Goal: Task Accomplishment & Management: Use online tool/utility

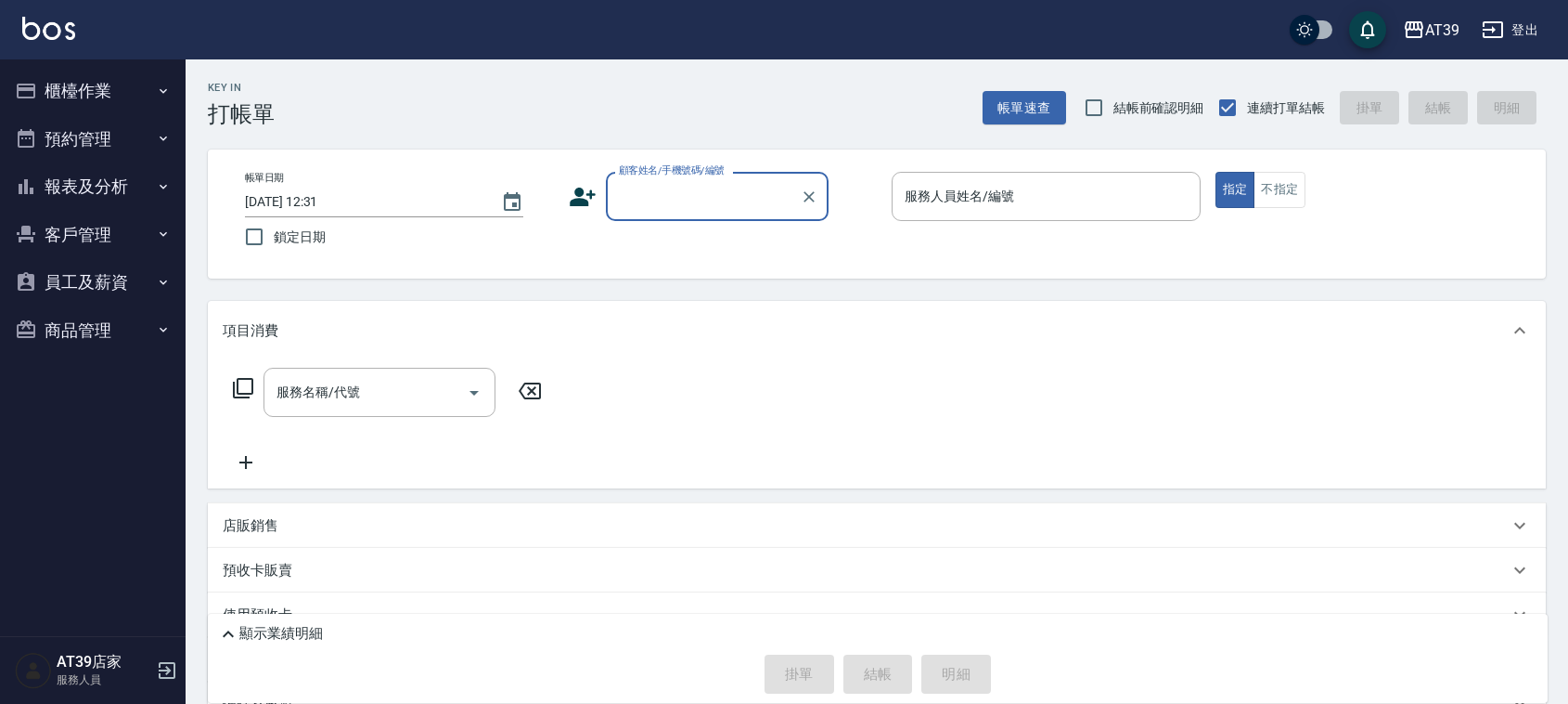
click at [141, 91] on button "櫃檯作業" at bounding box center [93, 90] width 171 height 48
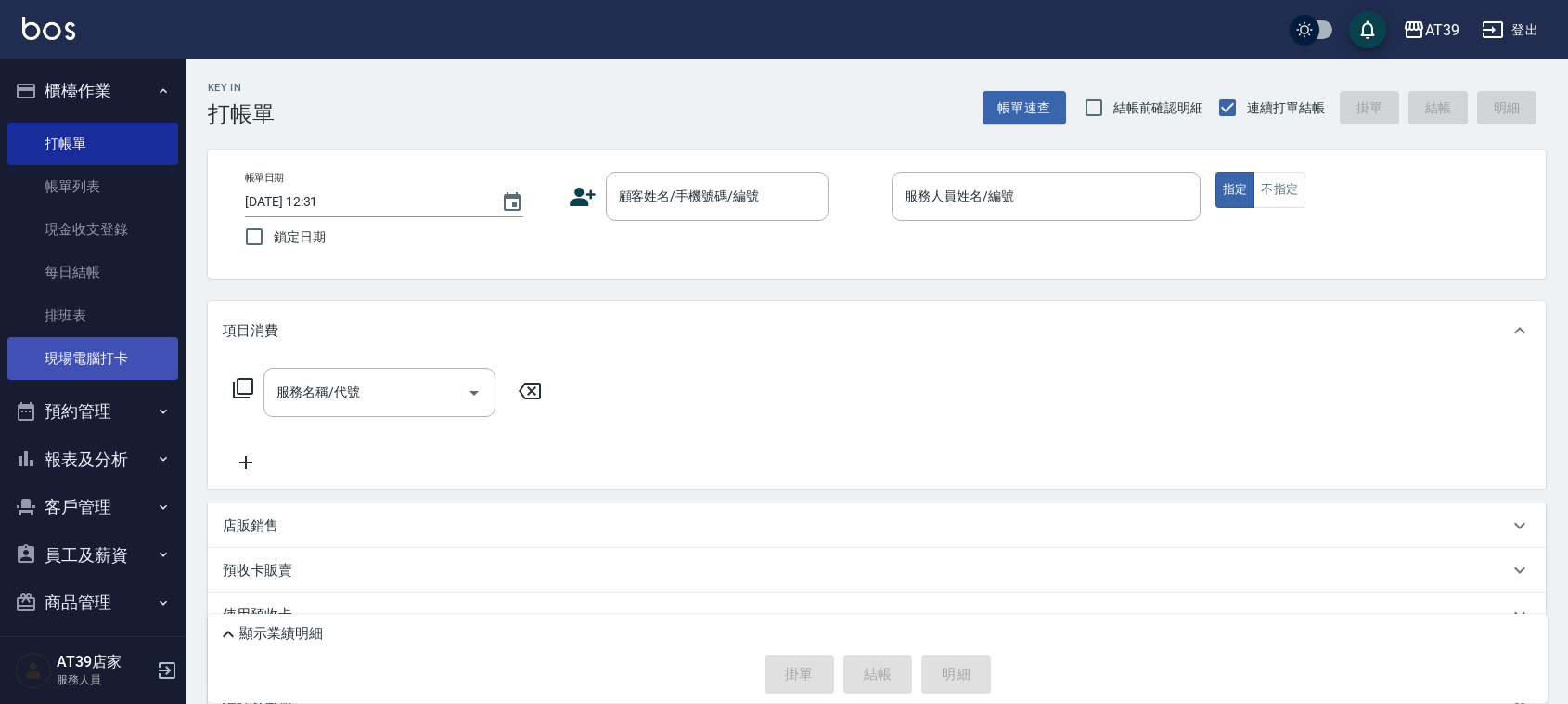
click at [137, 355] on link "現場電腦打卡" at bounding box center [93, 358] width 171 height 42
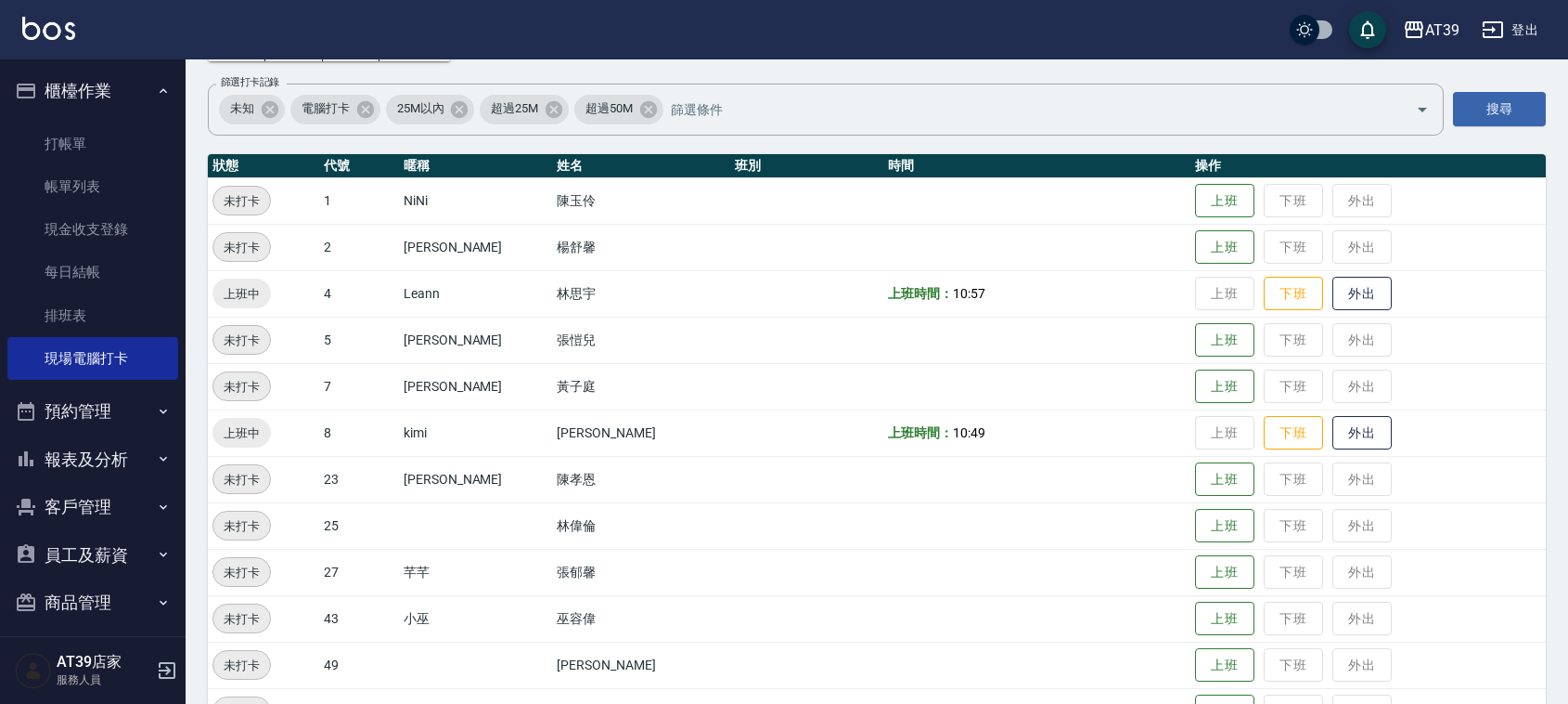
scroll to position [232, 0]
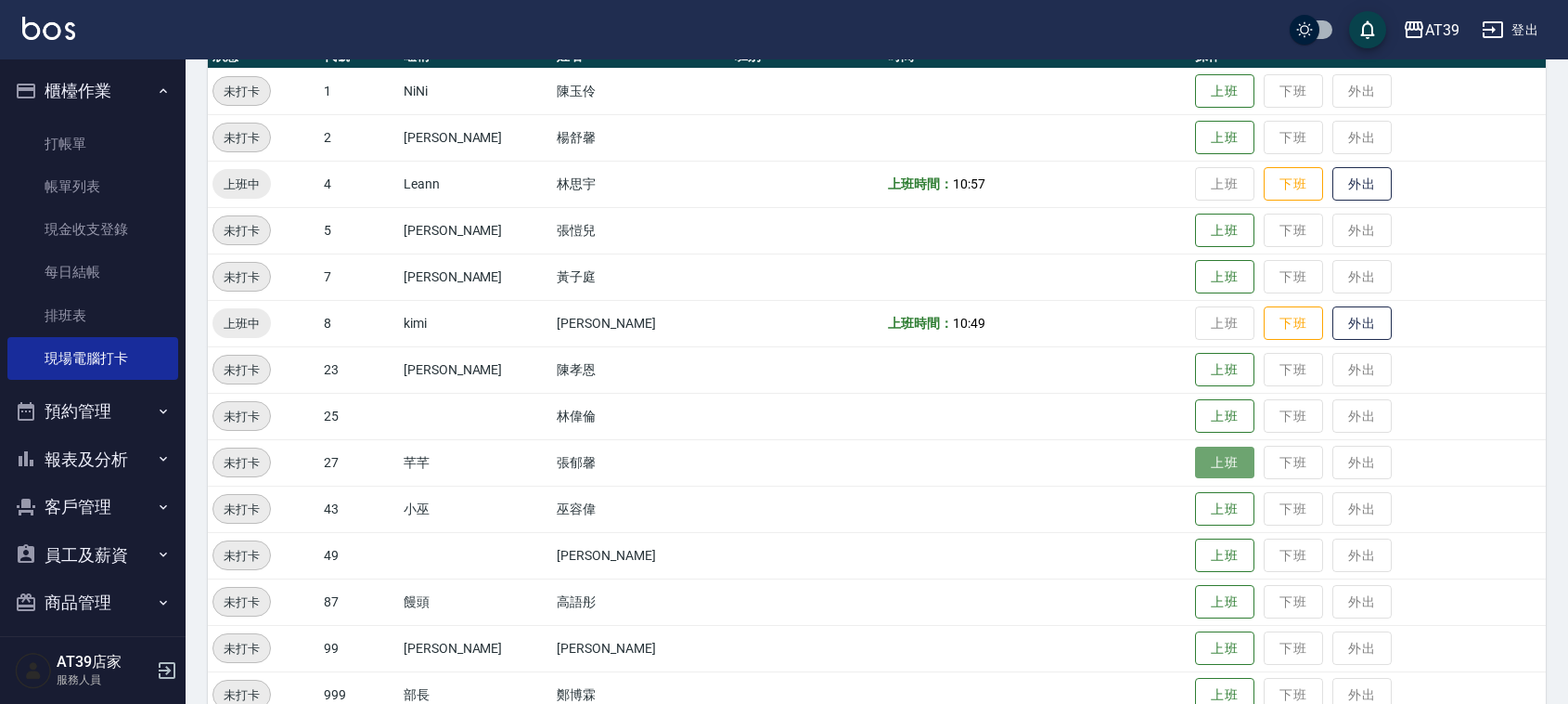
click at [1197, 466] on button "上班" at bounding box center [1224, 462] width 59 height 33
click at [0, 462] on nav "櫃檯作業 打帳單 帳單列表 現金收支登錄 每日結帳 排班表 現場電腦打卡 預約管理 預約管理 單日預約紀錄 單週預約紀錄 報表及分析 報表目錄 店家區間累計表…" at bounding box center [93, 347] width 186 height 576
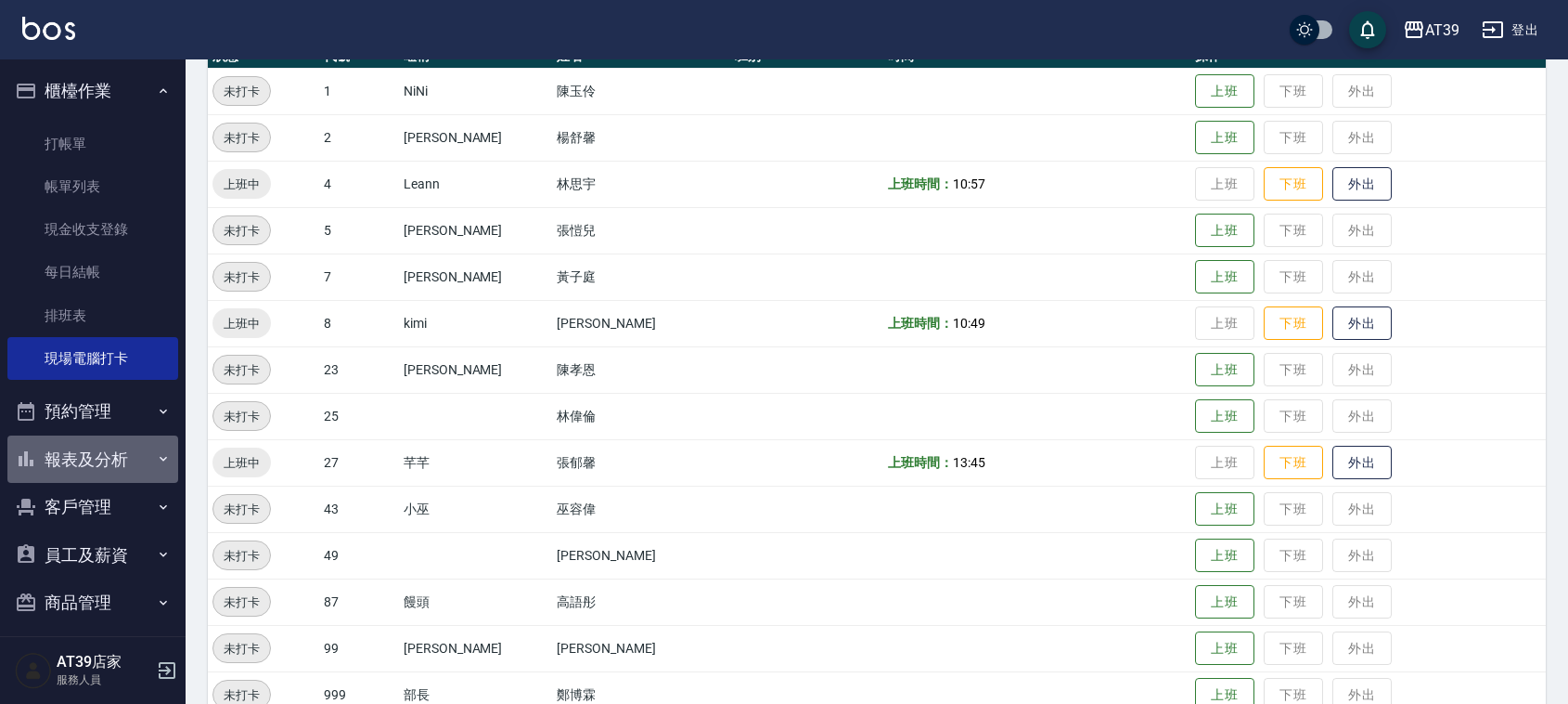
drag, startPoint x: 609, startPoint y: 72, endPoint x: 109, endPoint y: 448, distance: 625.6
click at [109, 448] on button "報表及分析" at bounding box center [93, 459] width 171 height 48
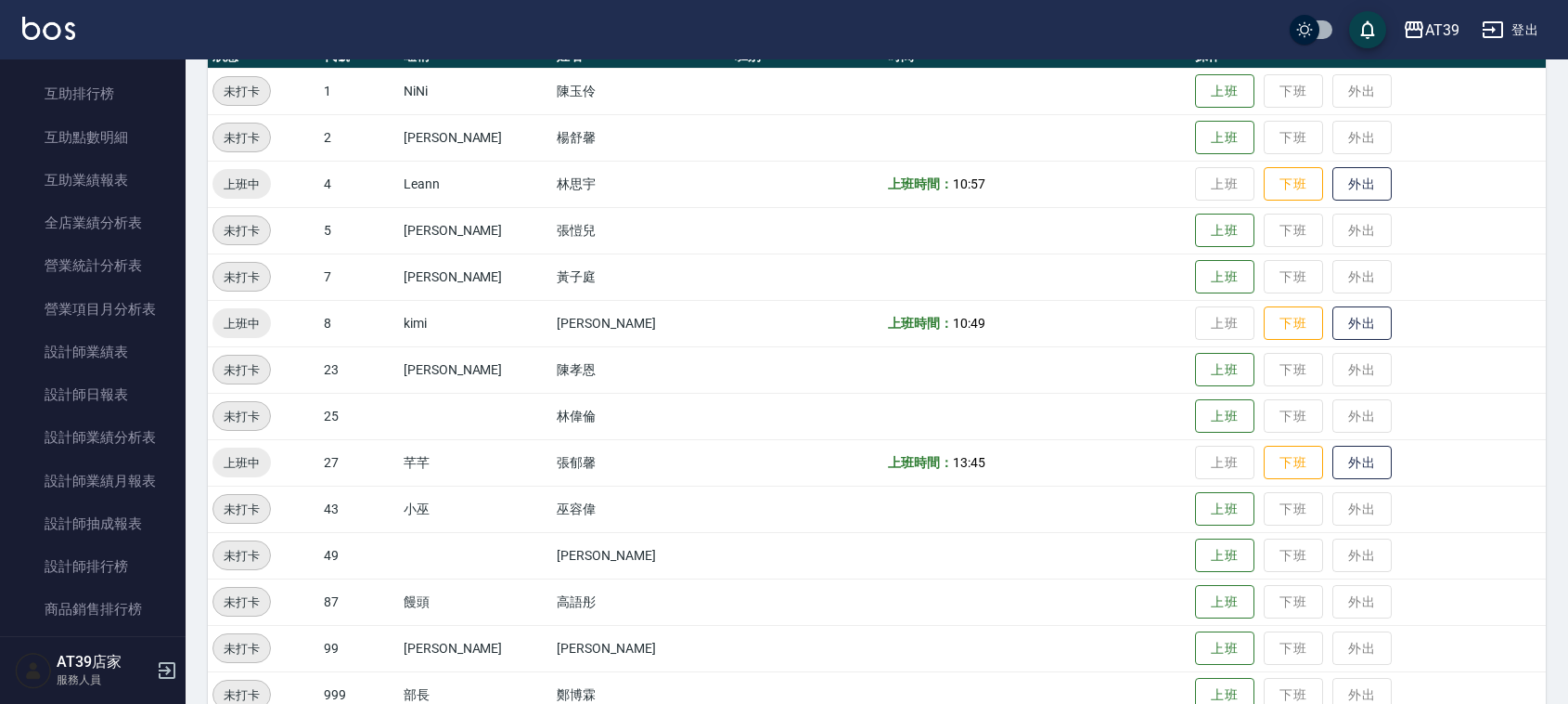
scroll to position [655, 0]
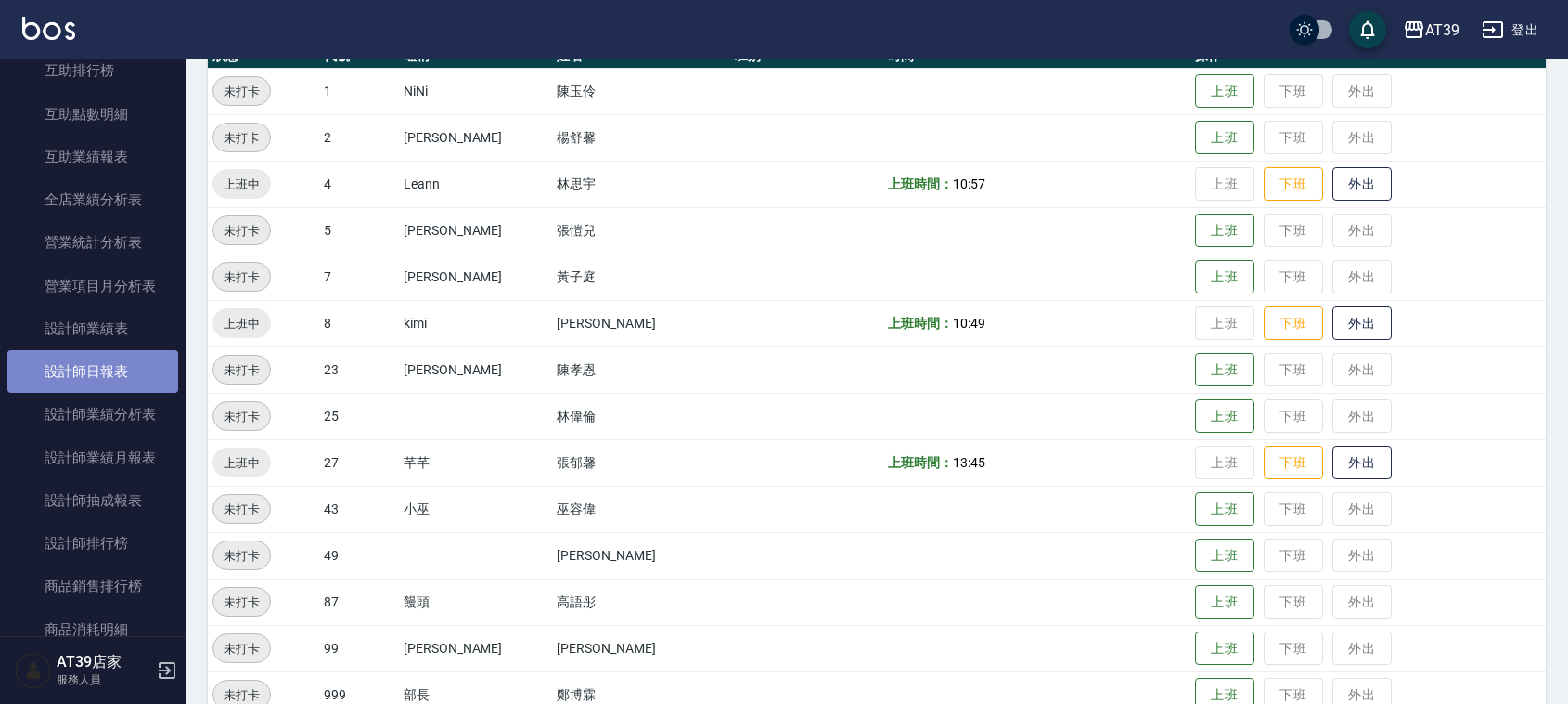
click at [130, 354] on link "設計師日報表" at bounding box center [93, 370] width 171 height 42
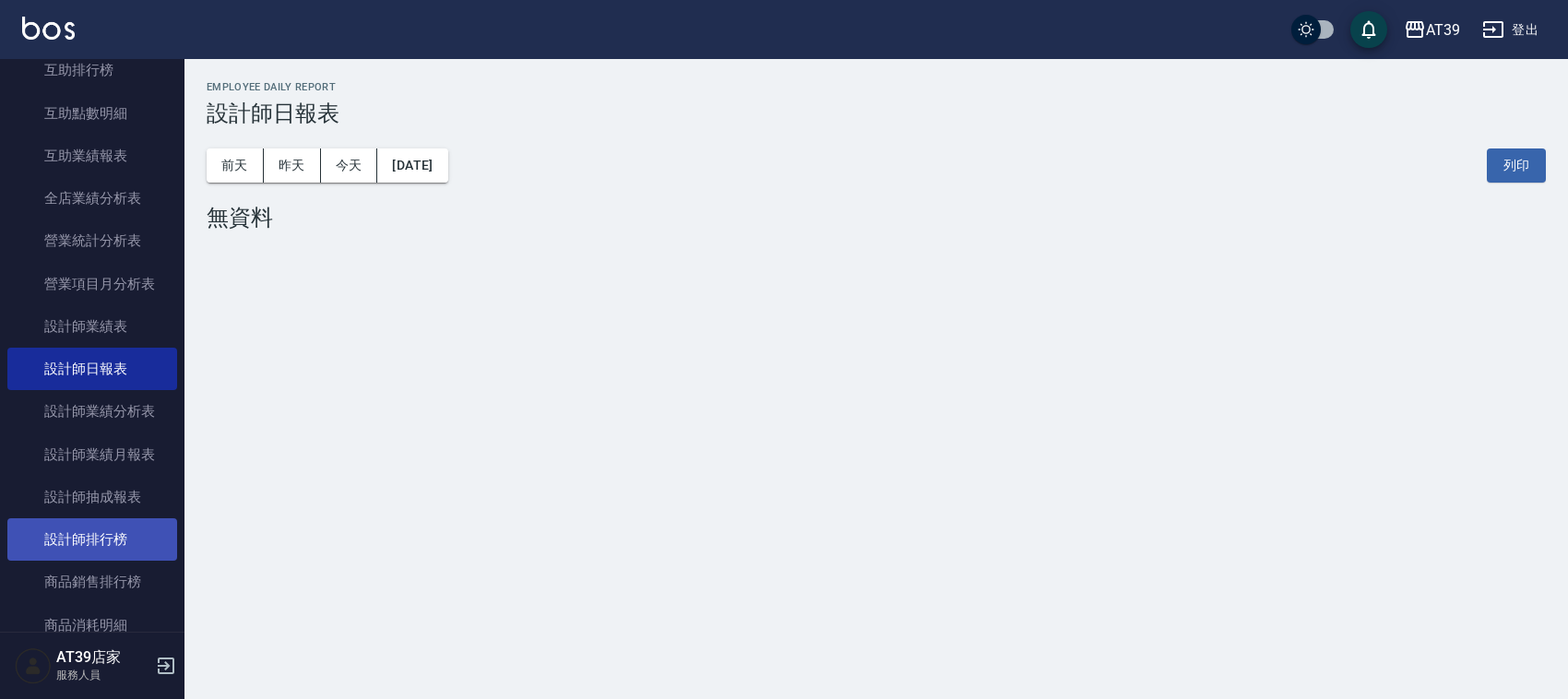
click at [141, 542] on link "設計師排行榜" at bounding box center [92, 538] width 170 height 42
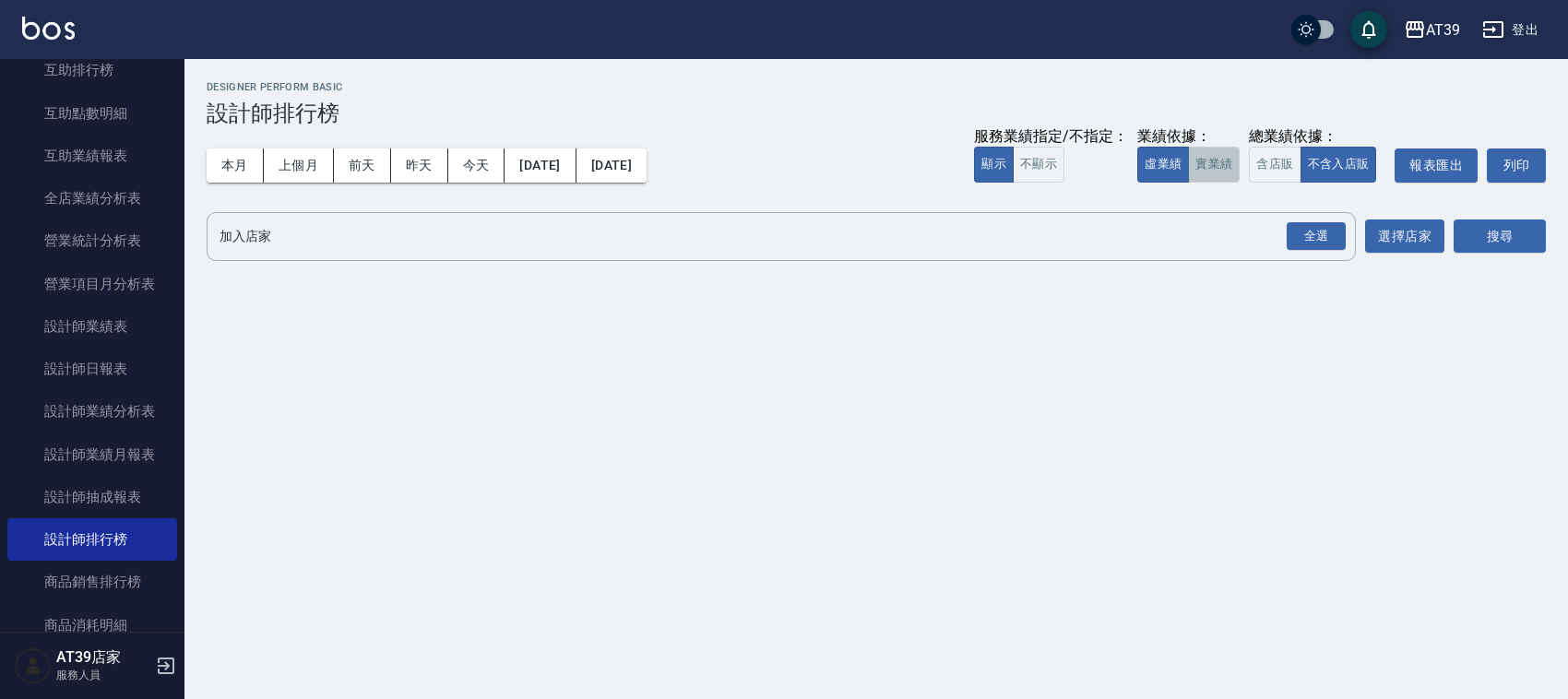
click at [1230, 164] on button "實業績" at bounding box center [1213, 164] width 51 height 36
click at [1333, 249] on div "全選" at bounding box center [1316, 236] width 59 height 29
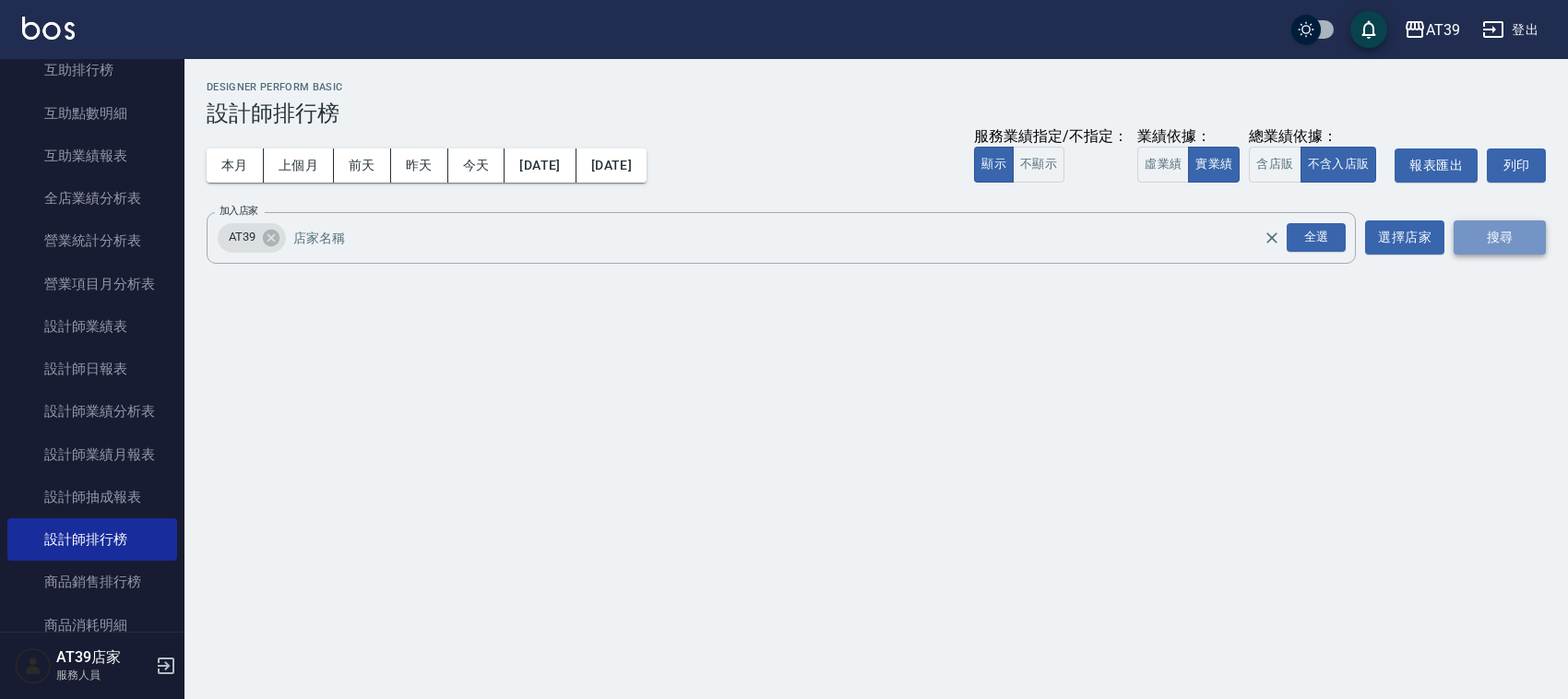
drag, startPoint x: 1475, startPoint y: 224, endPoint x: 1482, endPoint y: 219, distance: 8.6
click at [1476, 224] on button "搜尋" at bounding box center [1500, 237] width 92 height 35
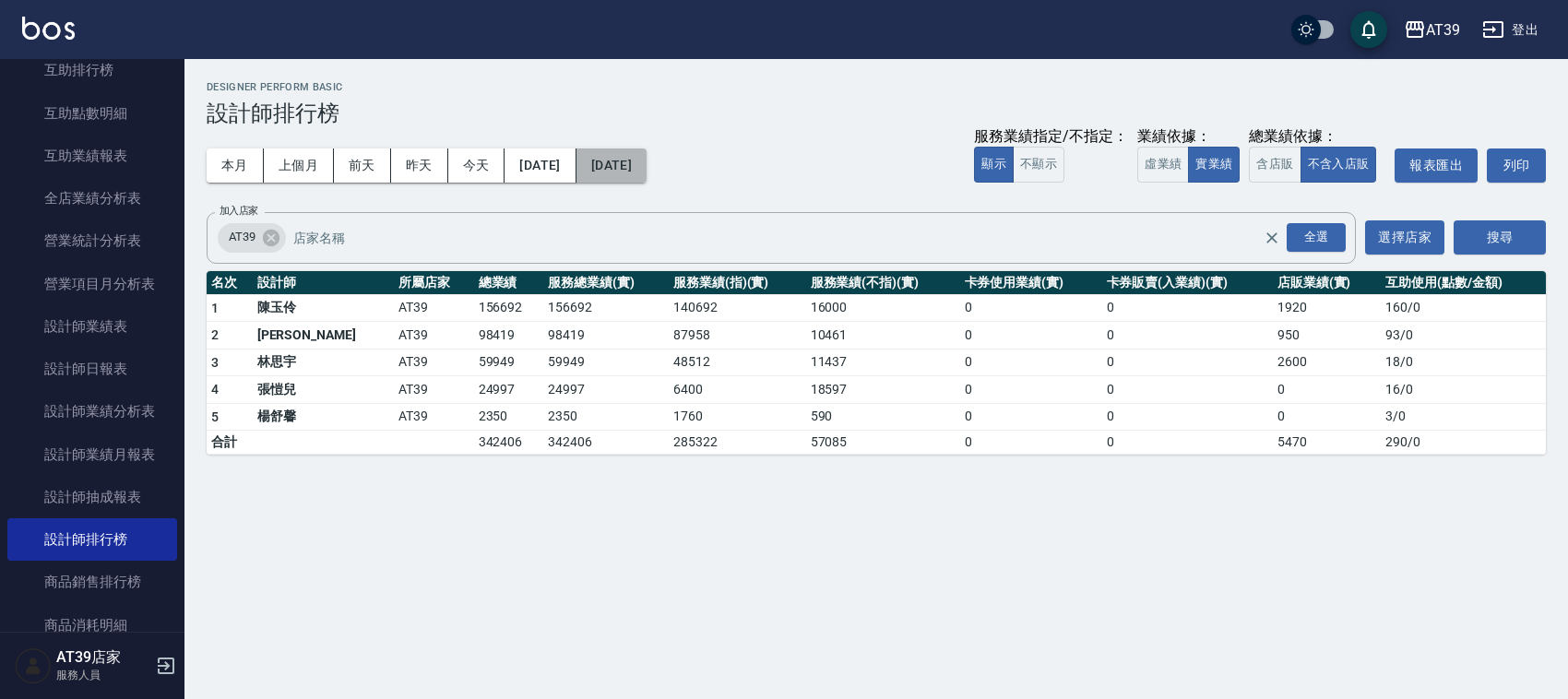
click at [646, 177] on button "[DATE]" at bounding box center [611, 165] width 70 height 35
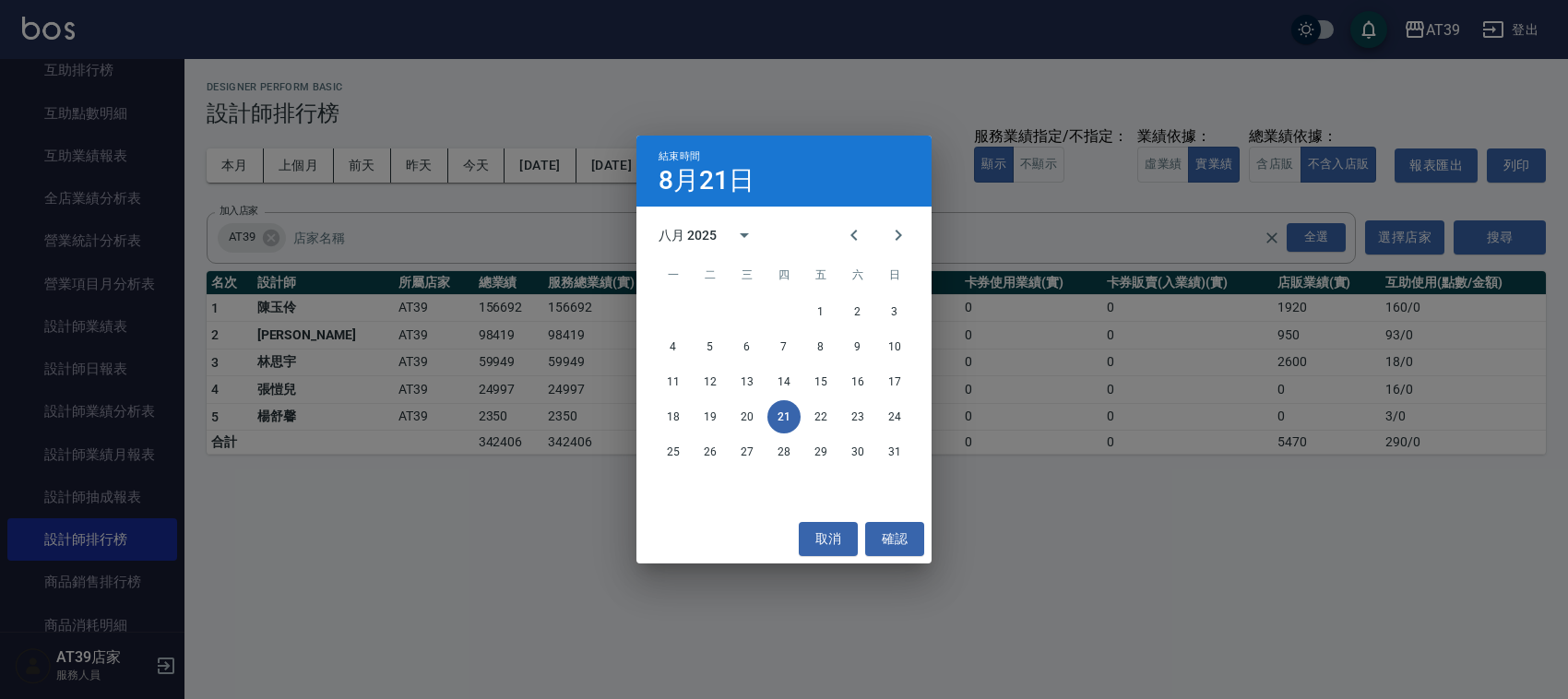
click at [431, 651] on div "結束時間 [DATE] 八月 2025 一 二 三 四 五 六 日 1 2 3 4 5 6 7 8 9 10 11 12 13 14 15 16 17 18 …" at bounding box center [784, 349] width 1568 height 699
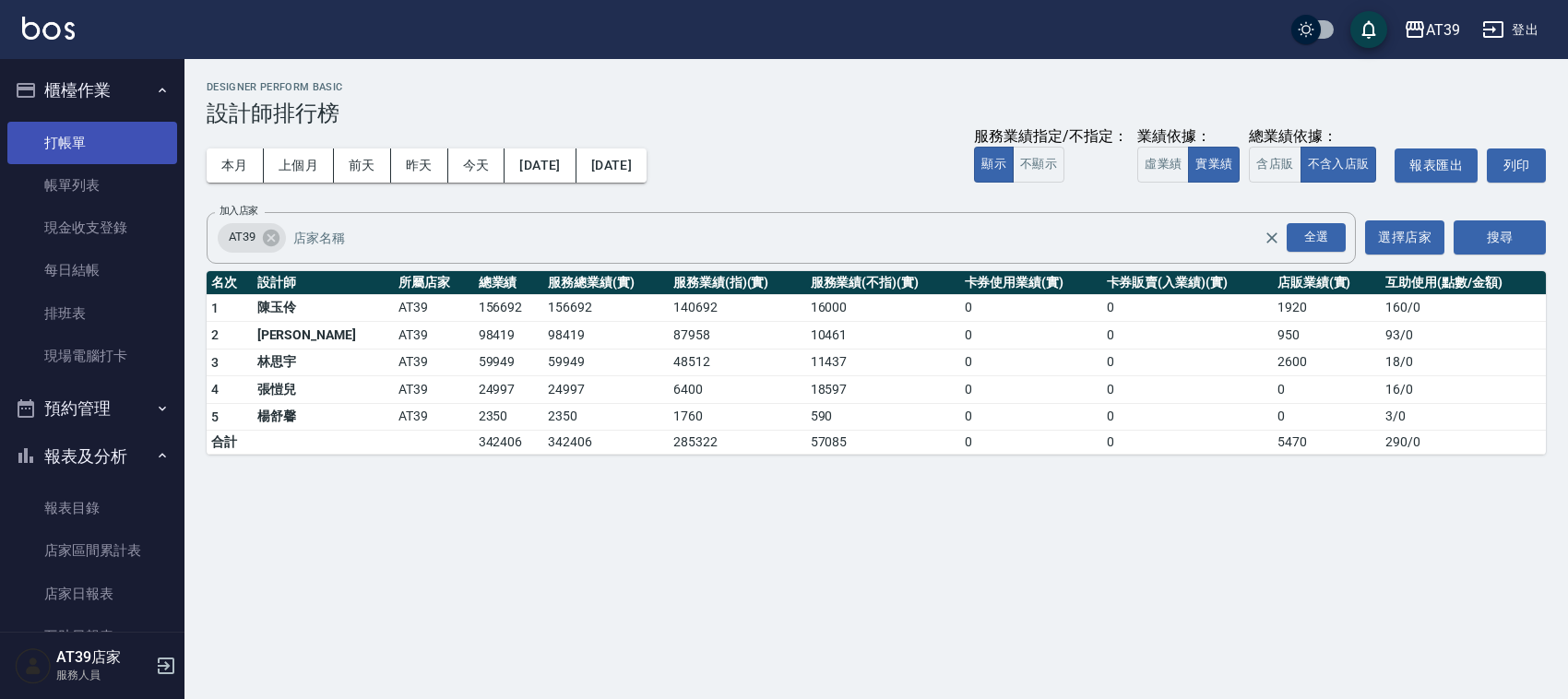
click at [67, 141] on link "打帳單" at bounding box center [92, 142] width 170 height 42
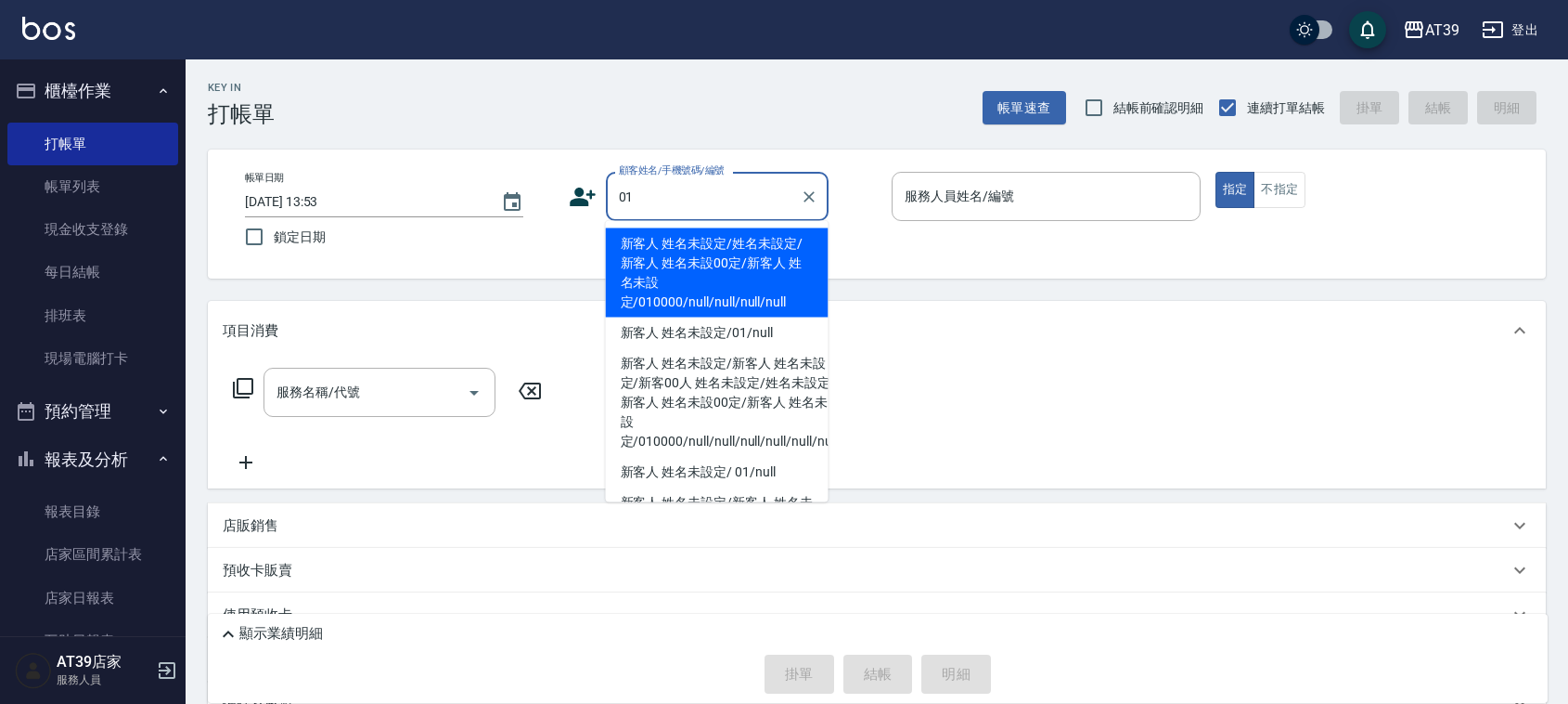
type input "新客人 姓名未設定/姓名未設定/新客人 姓名未設00定/新客人 姓名未設定/010000/null/null/null/null"
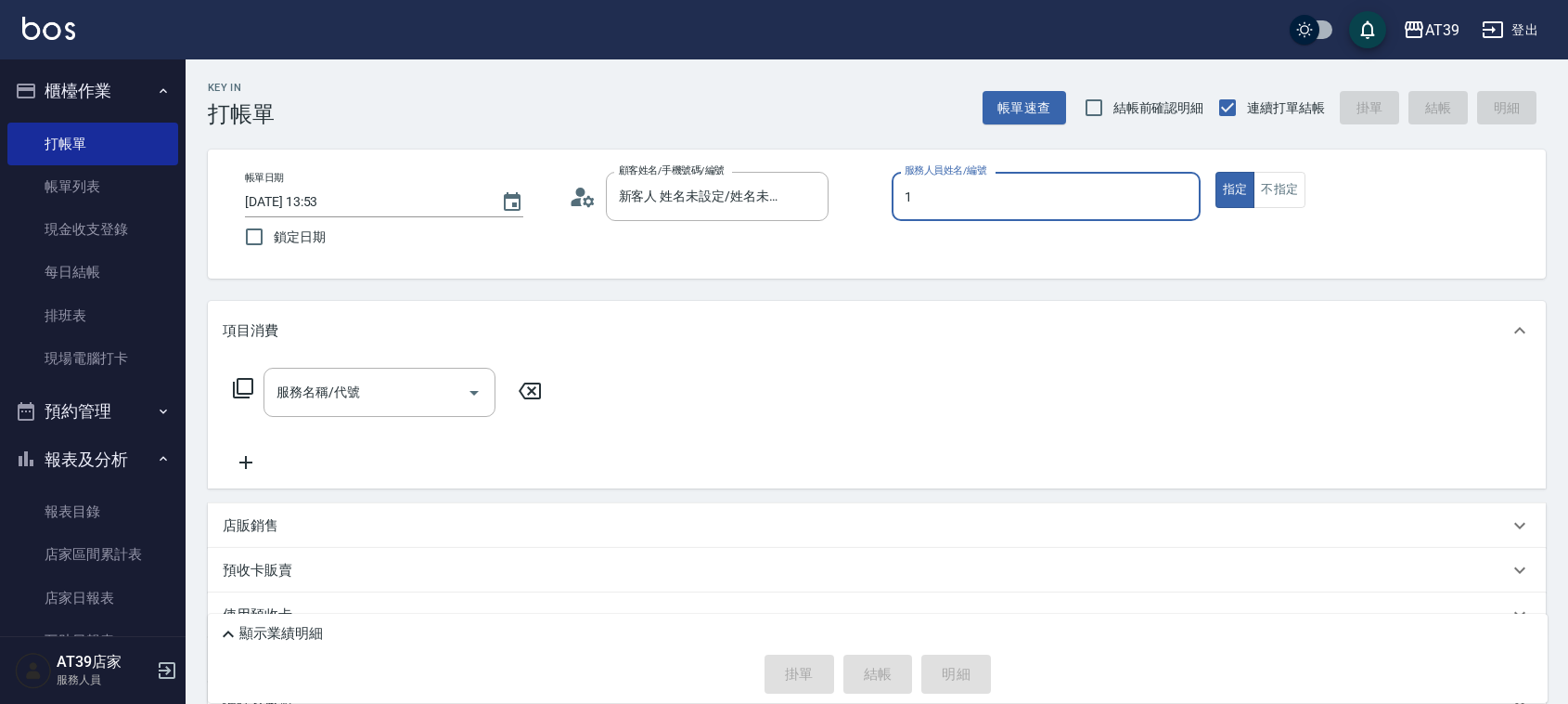
type input "NiNi-1"
type button "true"
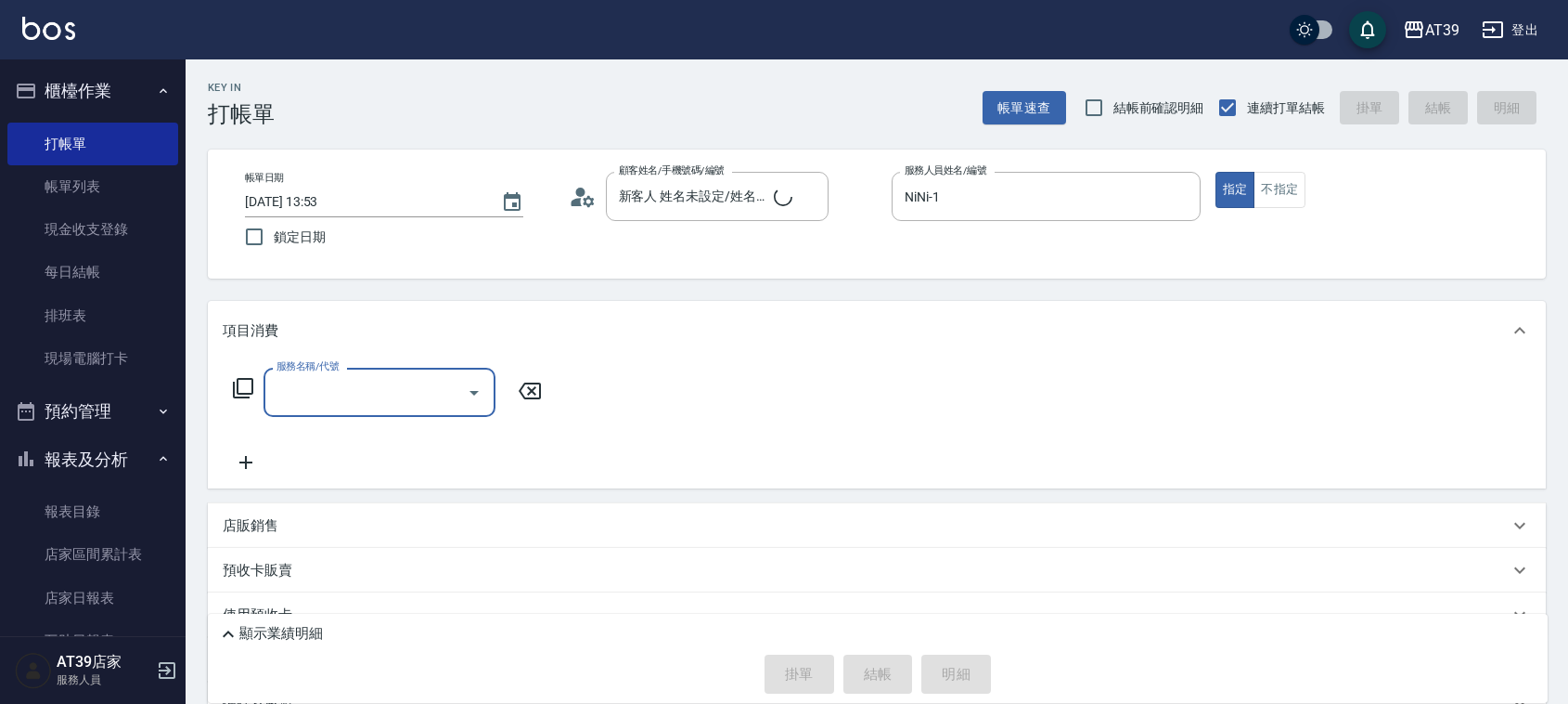
type input "新客人 姓名未設定/01/null"
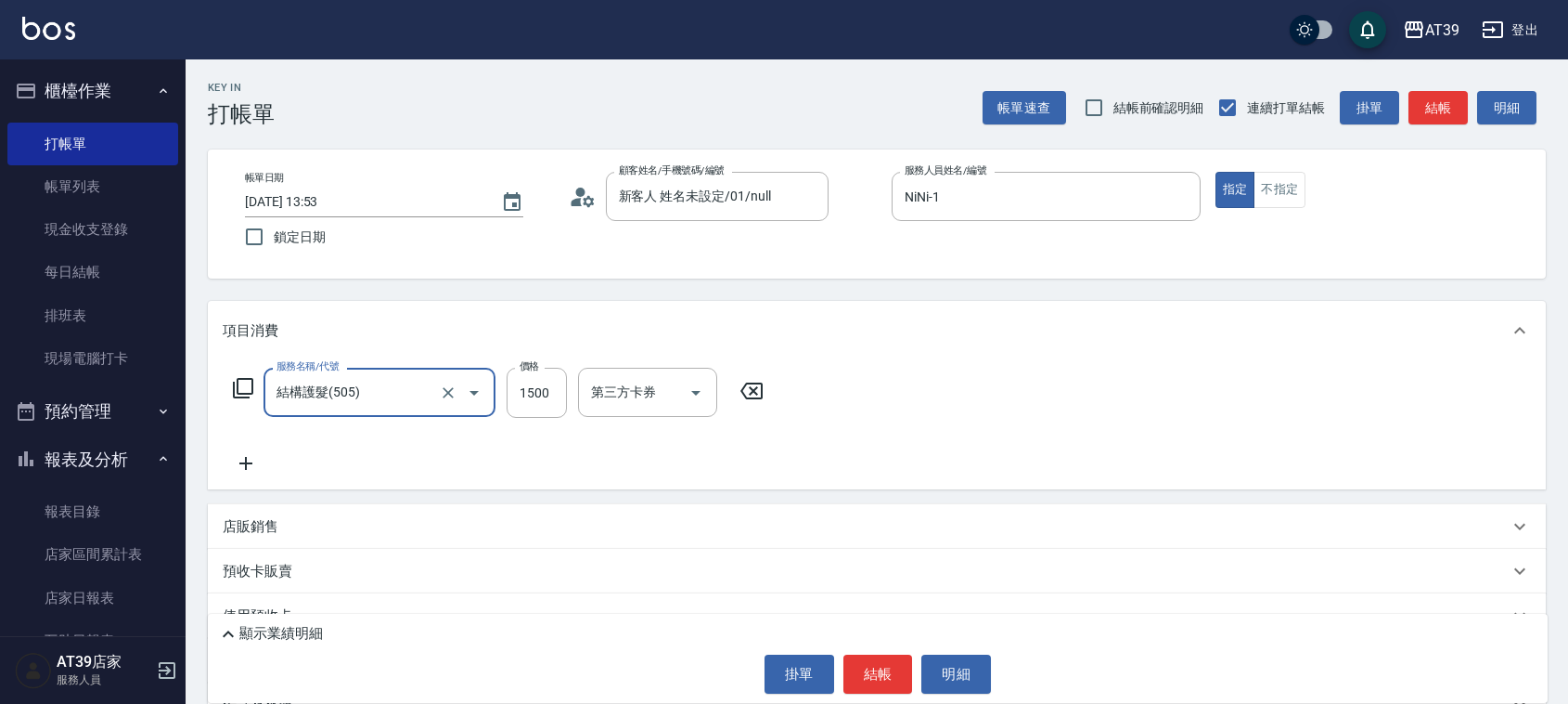
type input "結構護髮(505)"
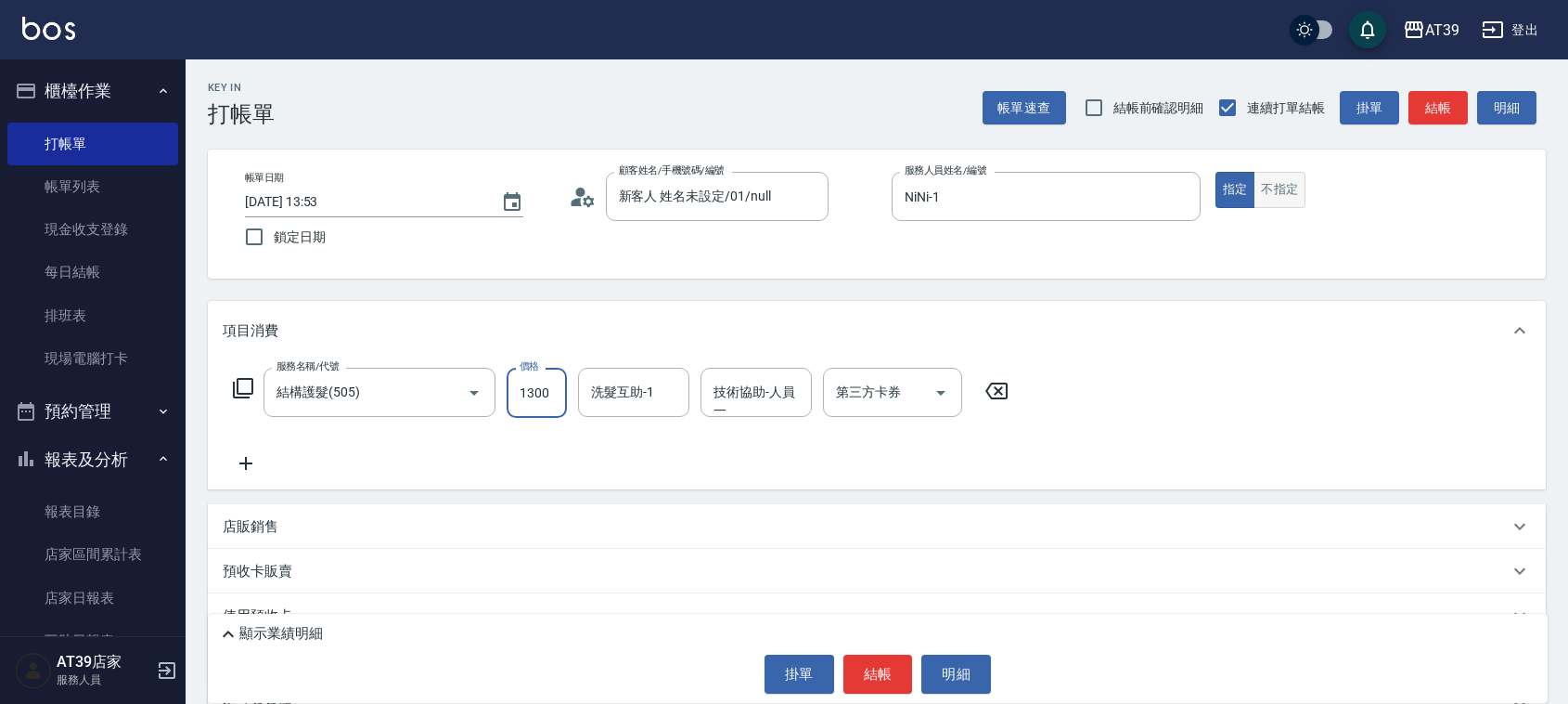
type input "1300"
click at [1283, 193] on button "不指定" at bounding box center [1280, 190] width 52 height 37
click at [1411, 99] on button "結帳" at bounding box center [1438, 108] width 59 height 35
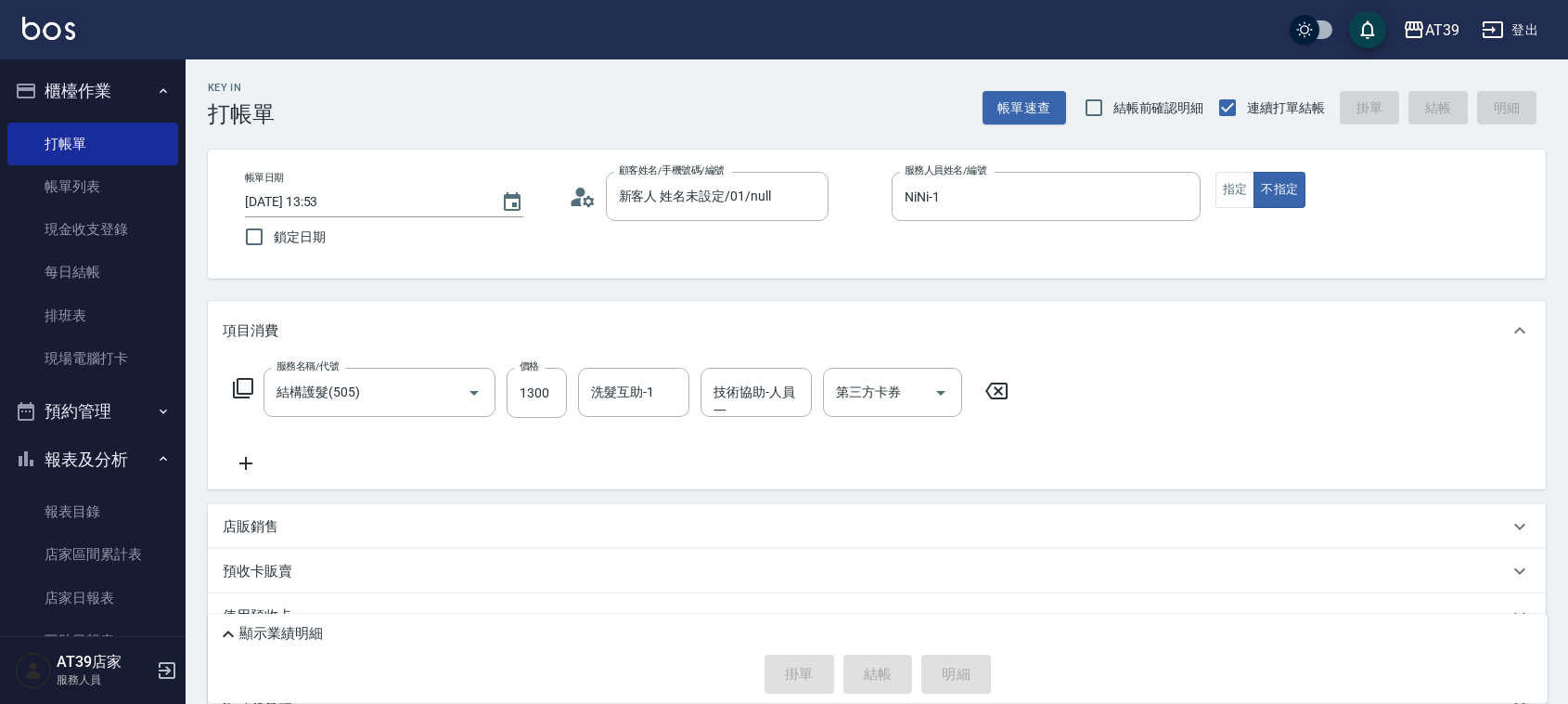
type input "[DATE] 13:54"
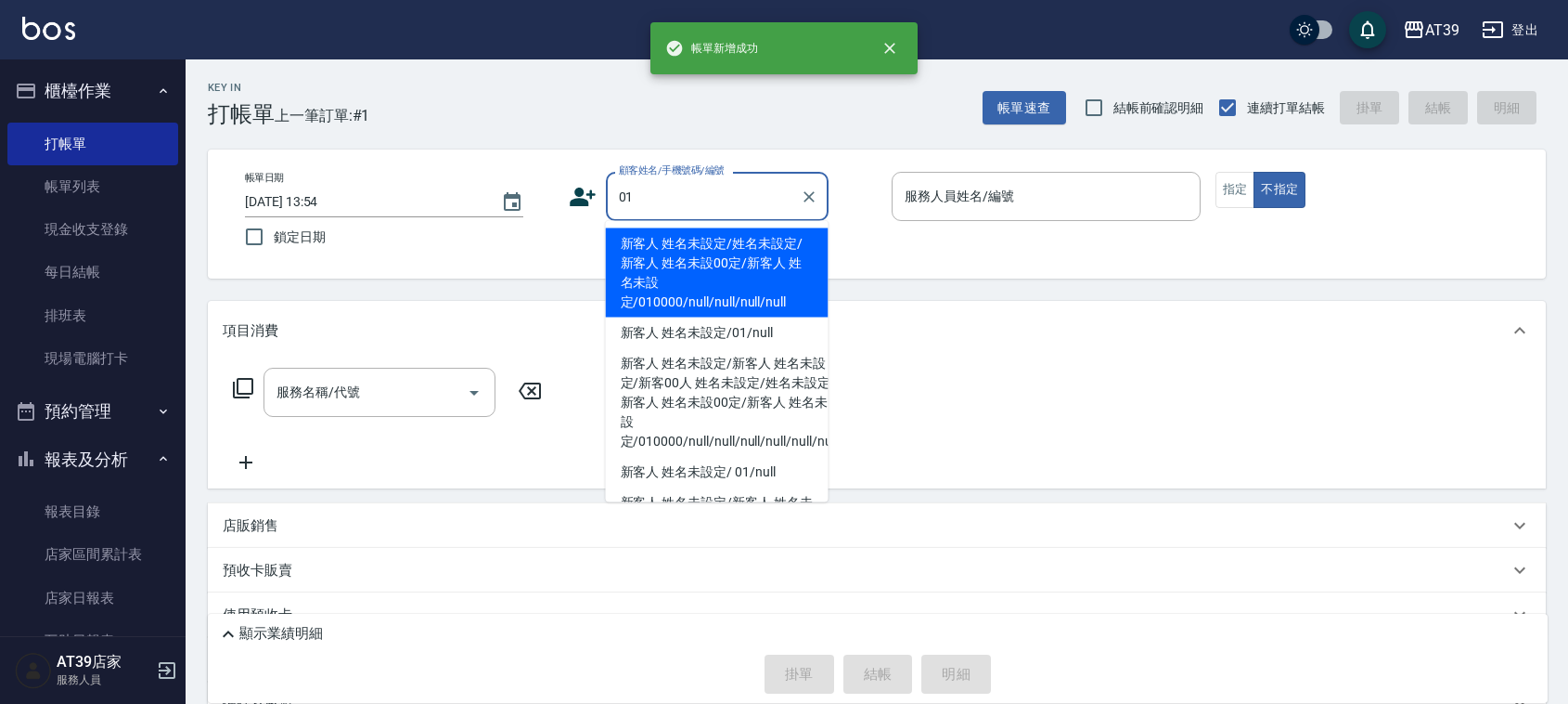
type input "新客人 姓名未設定/姓名未設定/新客人 姓名未設00定/新客人 姓名未設定/010000/null/null/null/null"
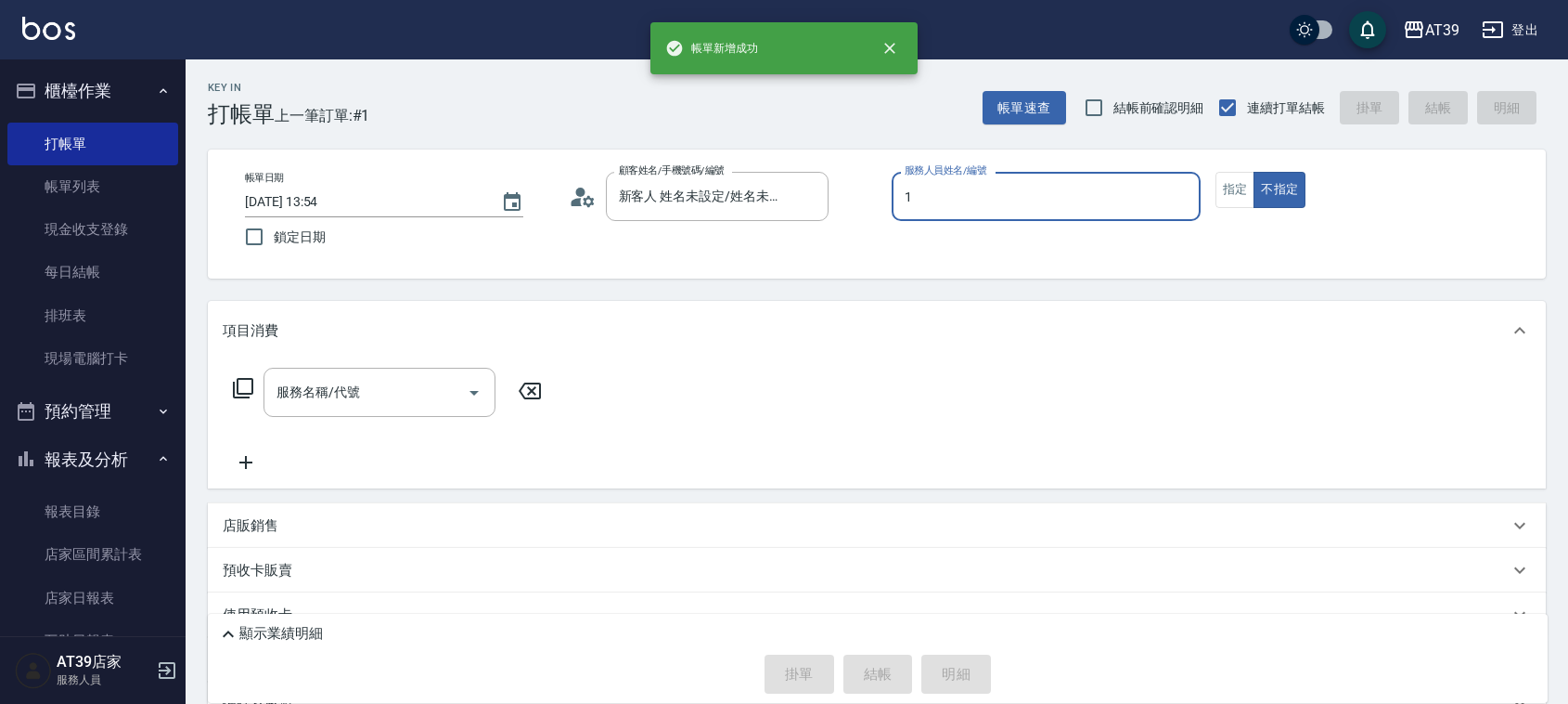
type input "NiNi-1"
type button "false"
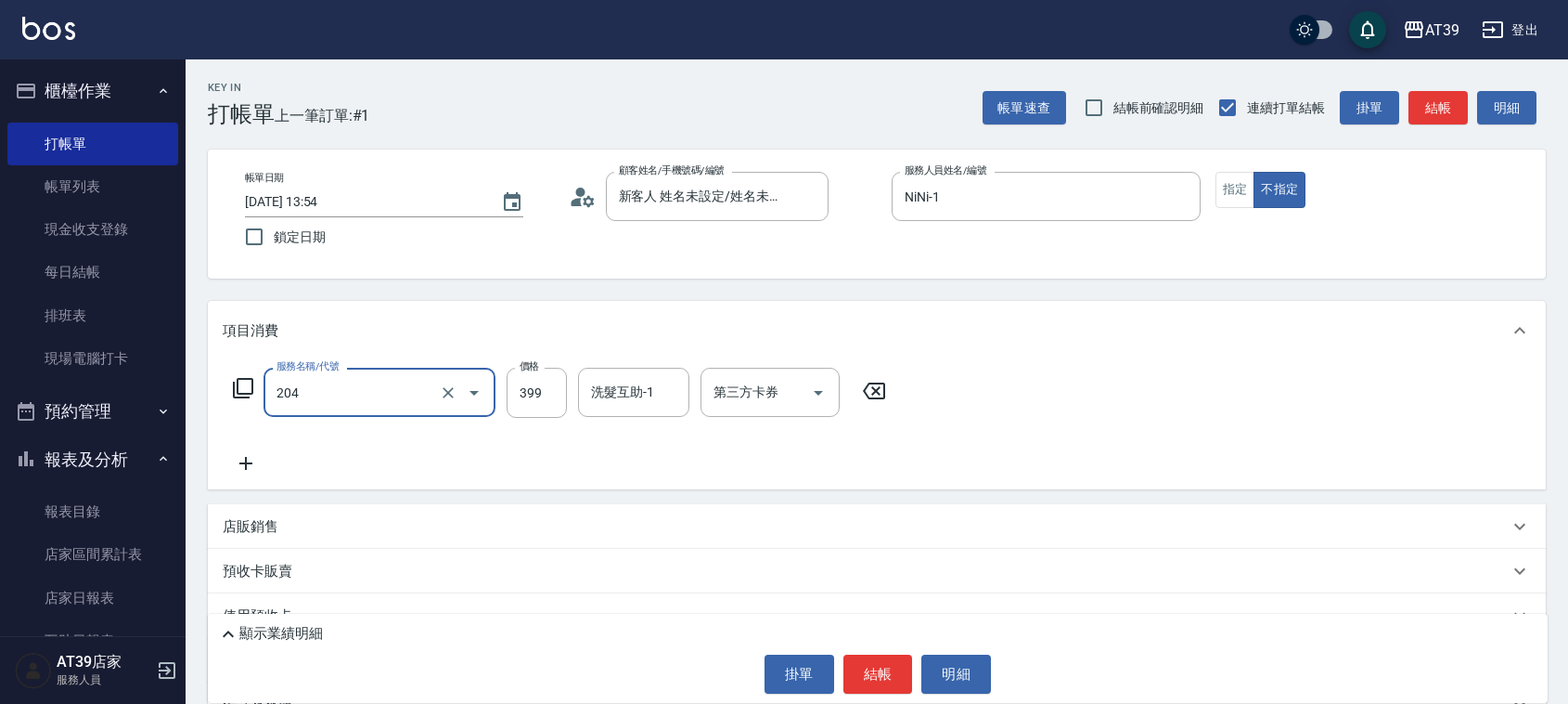
type input "A級洗+剪(204)"
type input "500"
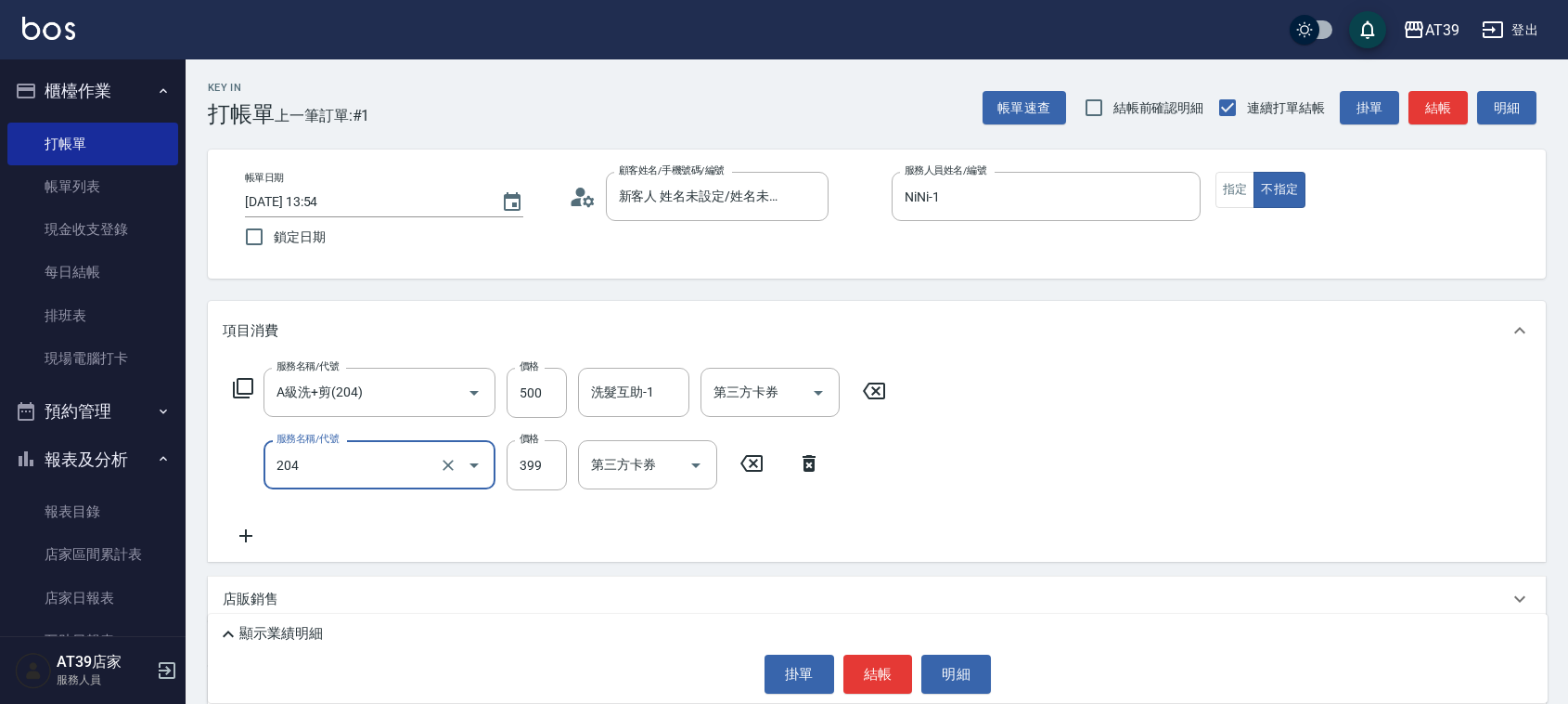
type input "A級洗+剪(204)"
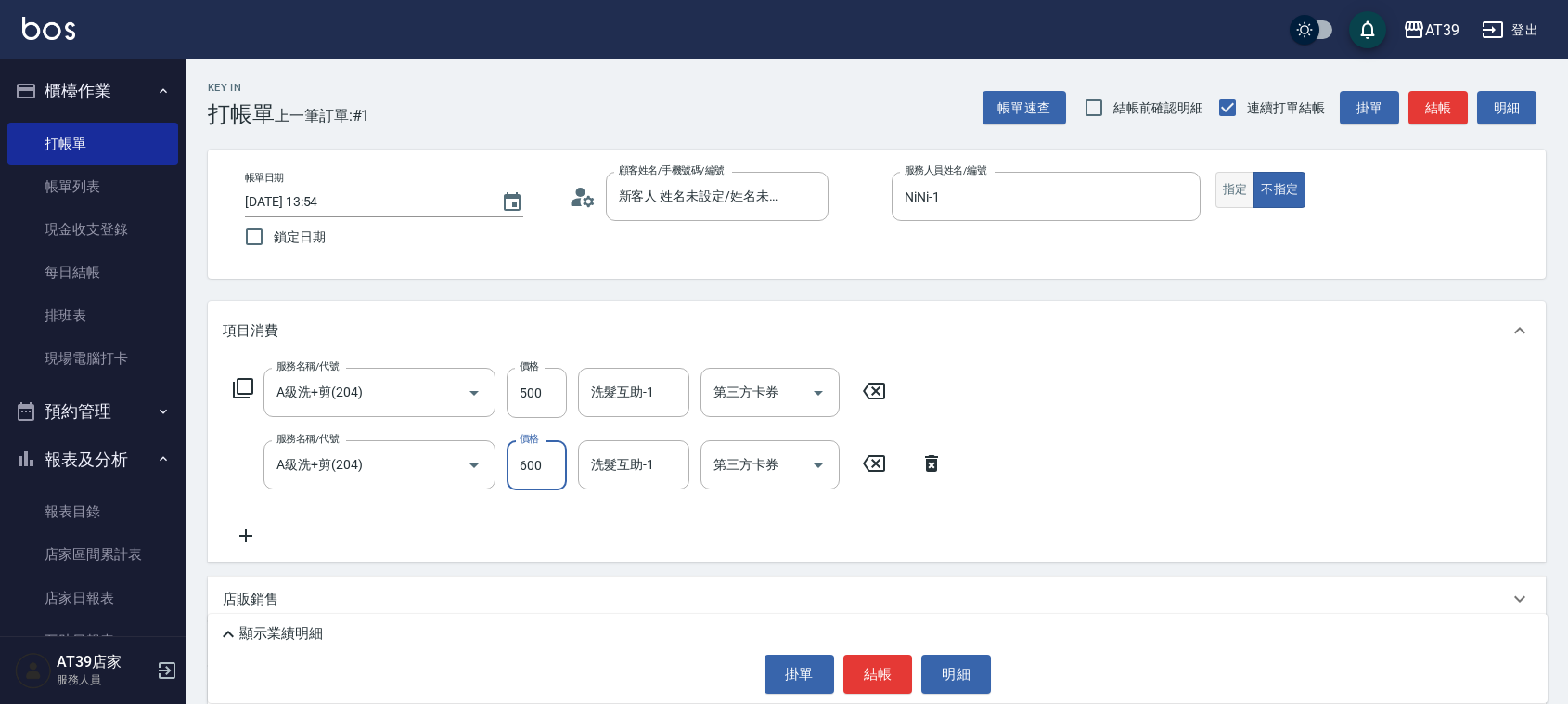
type input "600"
click at [1241, 196] on button "指定" at bounding box center [1235, 190] width 39 height 37
click at [1463, 121] on button "結帳" at bounding box center [1438, 108] width 59 height 35
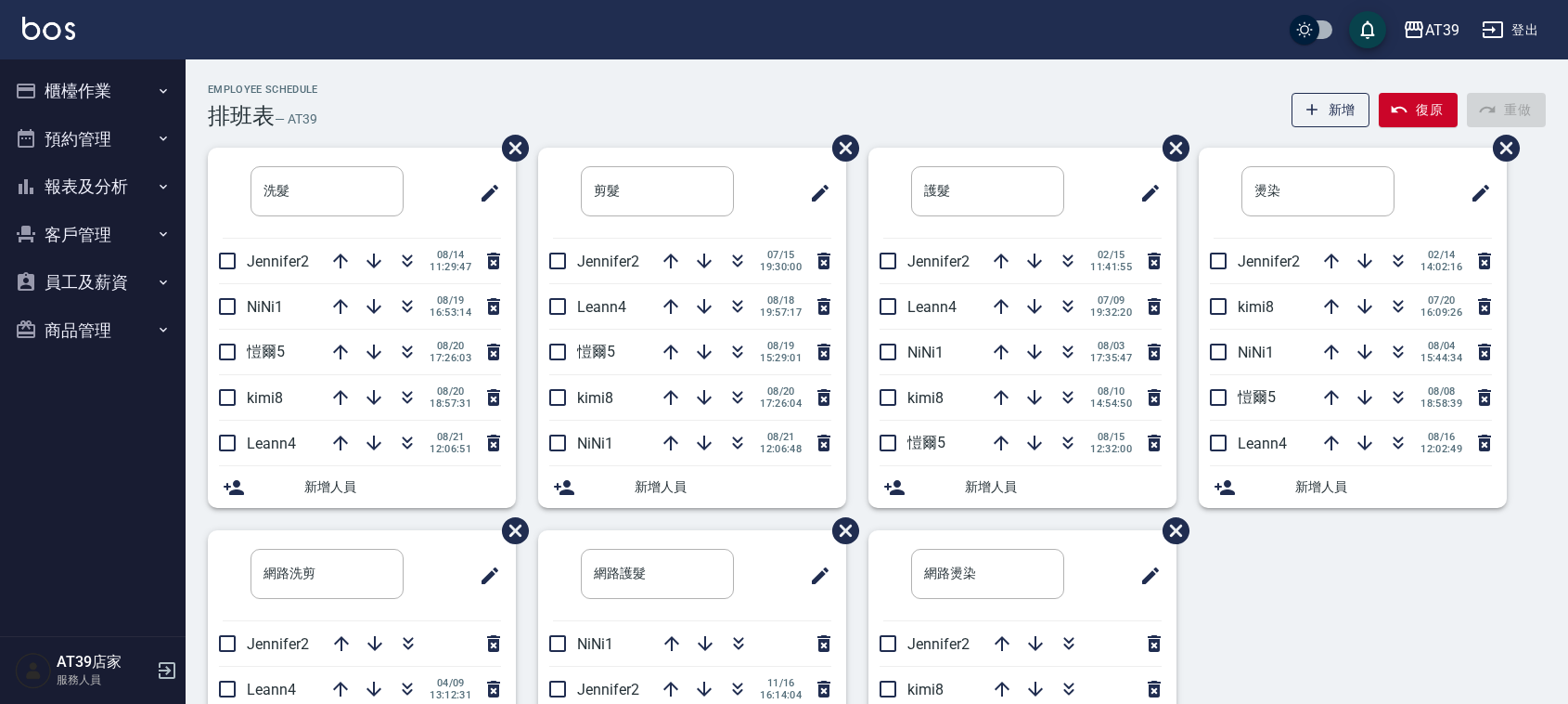
scroll to position [19, 0]
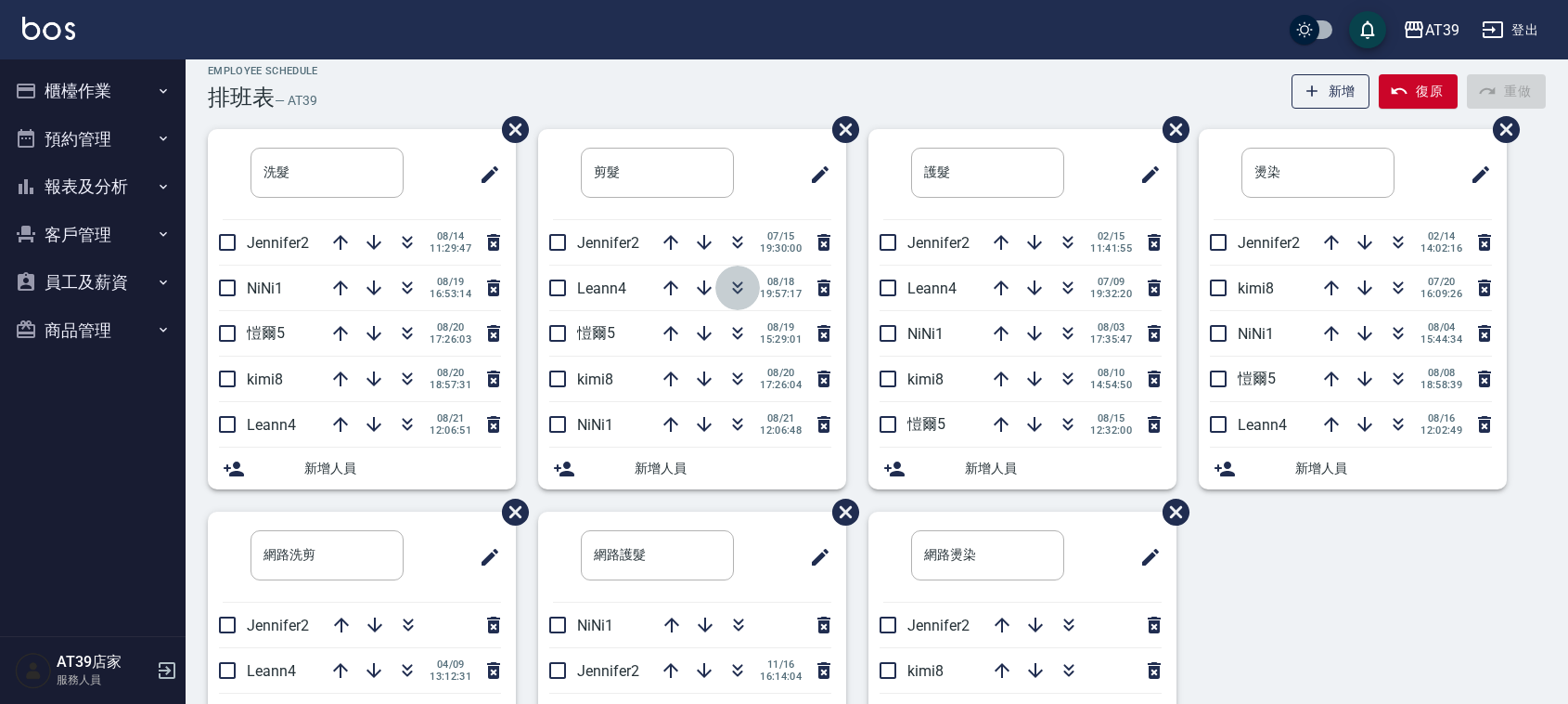
click at [743, 297] on icon "button" at bounding box center [737, 288] width 23 height 23
